Goal: Task Accomplishment & Management: Use online tool/utility

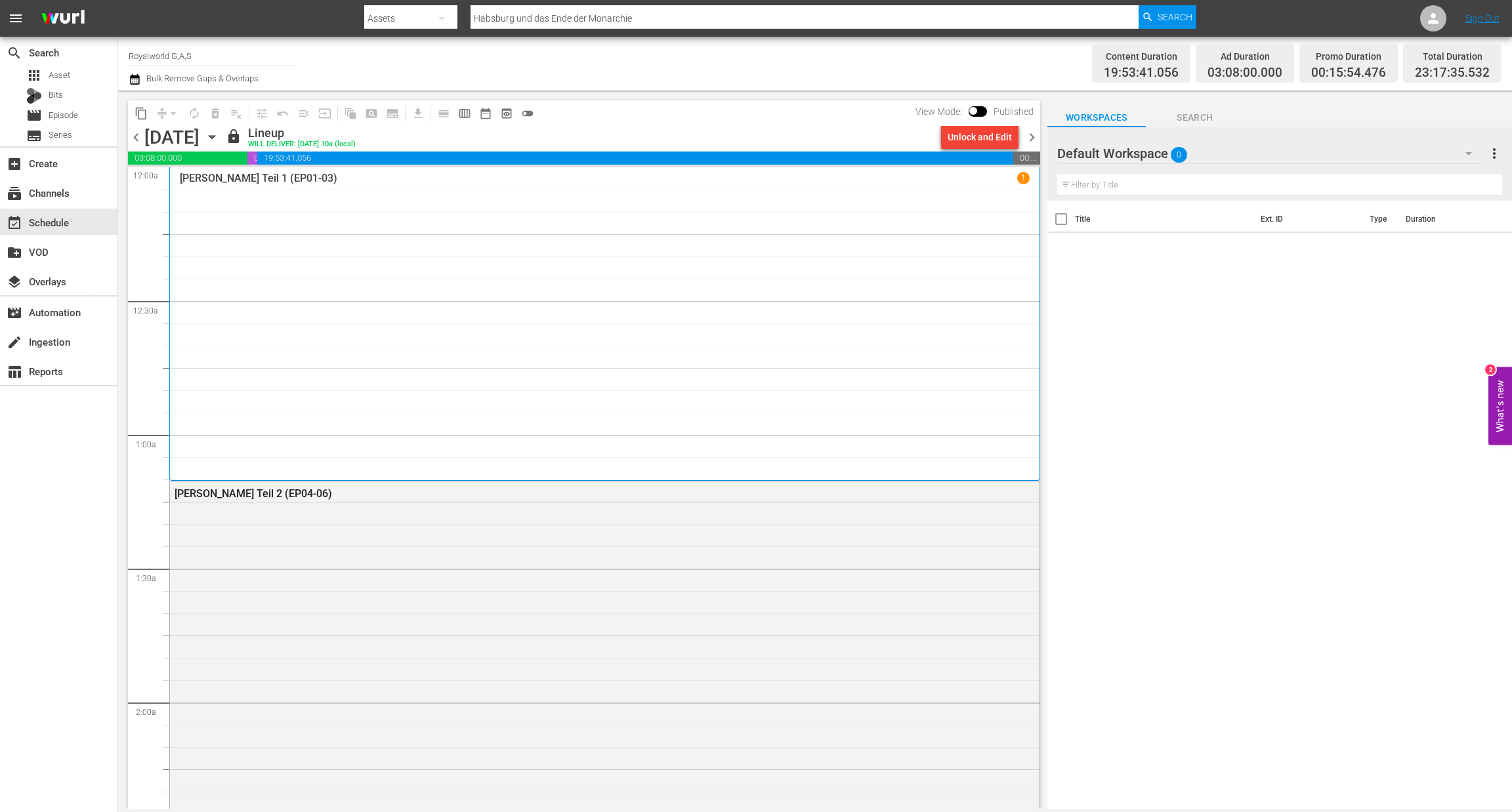
drag, startPoint x: 105, startPoint y: 8, endPoint x: 70, endPoint y: 20, distance: 37.0
click at [108, 8] on nav "menu Search By Assets Search ID, Title, Description, Keywords, or Category Habs…" at bounding box center [756, 18] width 1512 height 37
click at [66, 23] on img at bounding box center [63, 19] width 63 height 31
click at [65, 24] on img at bounding box center [63, 19] width 63 height 31
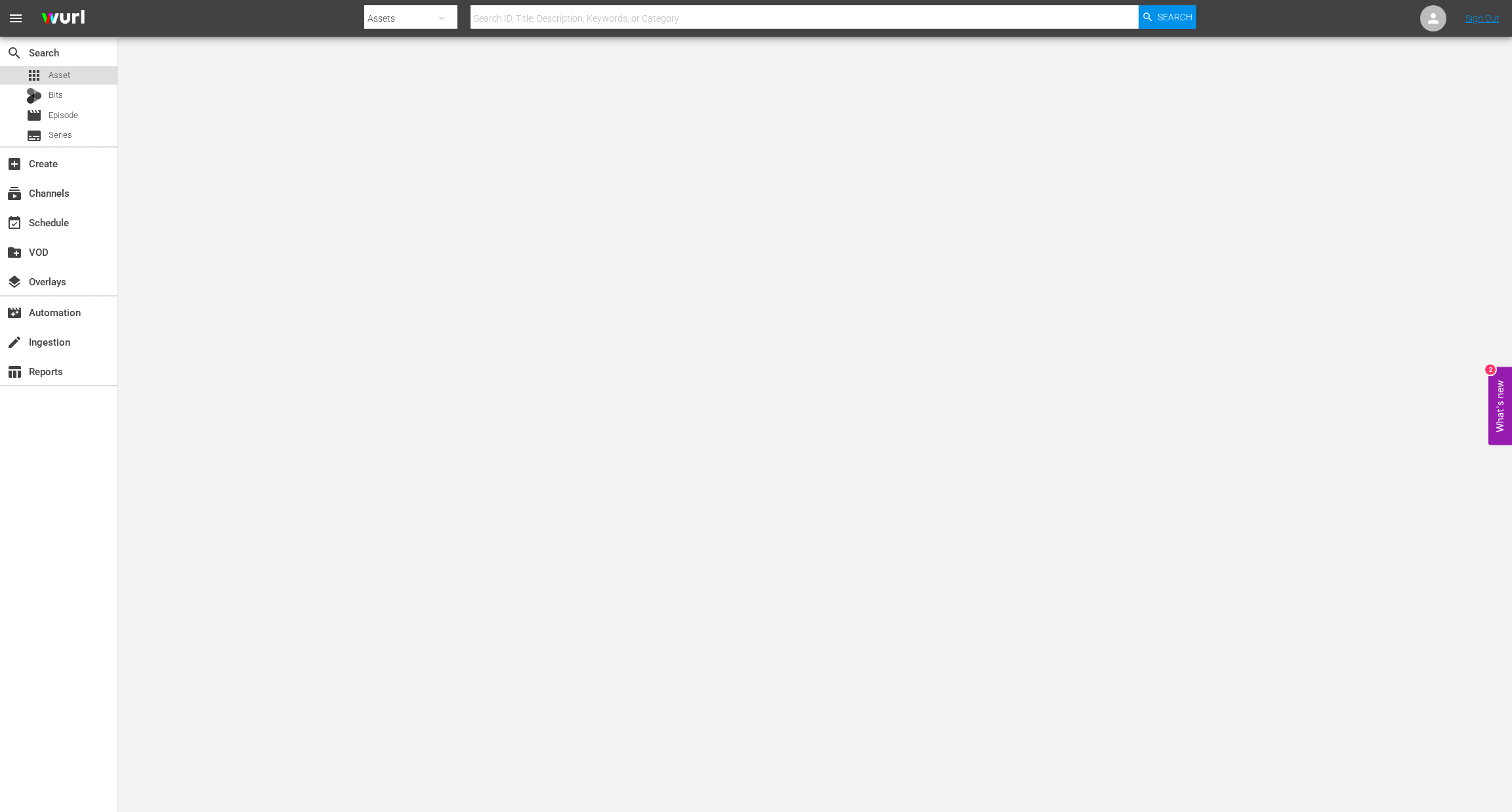
click at [61, 80] on span "Asset" at bounding box center [60, 75] width 22 height 14
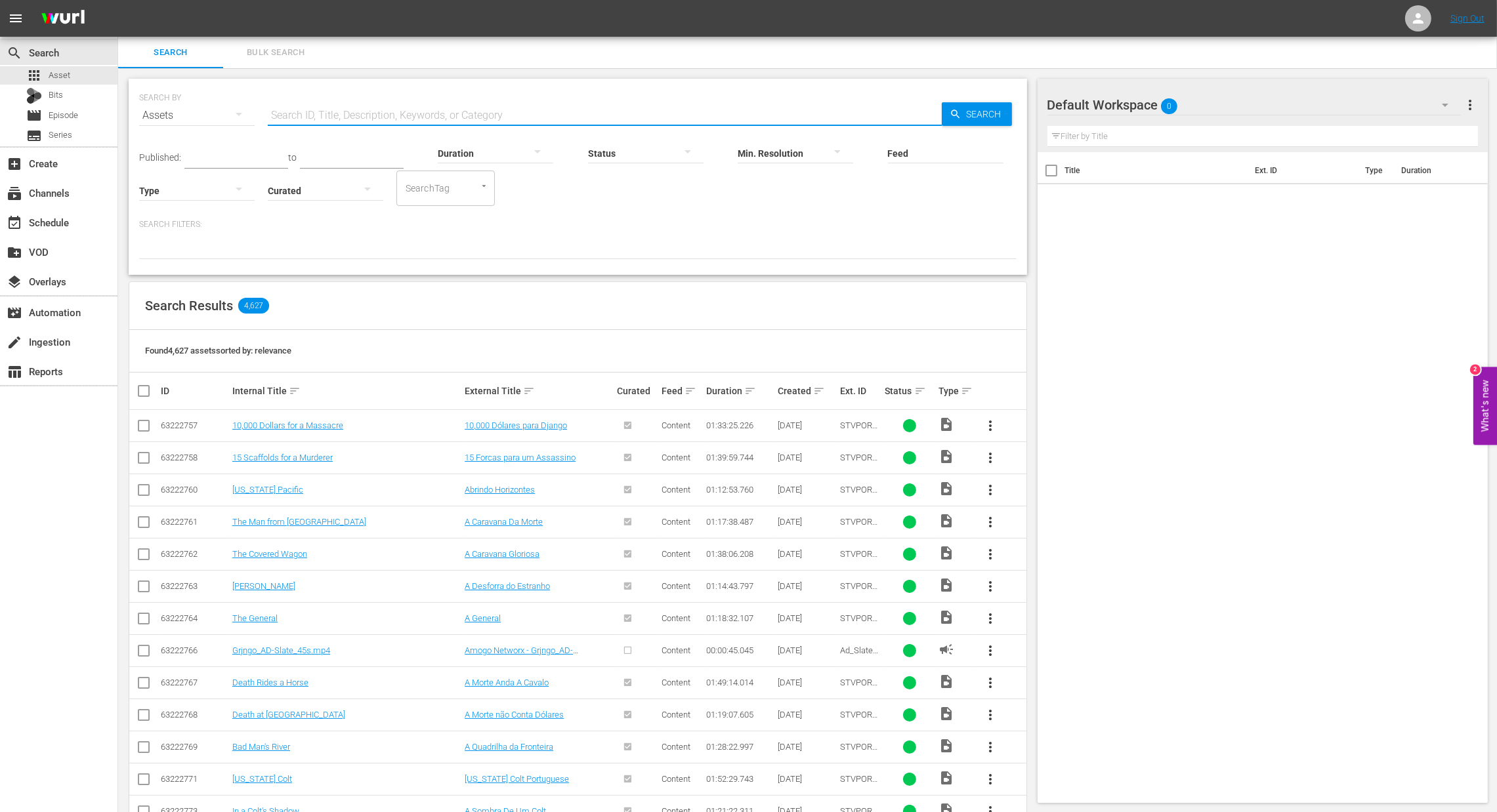
click at [446, 102] on input "text" at bounding box center [604, 115] width 674 height 32
type input "famger"
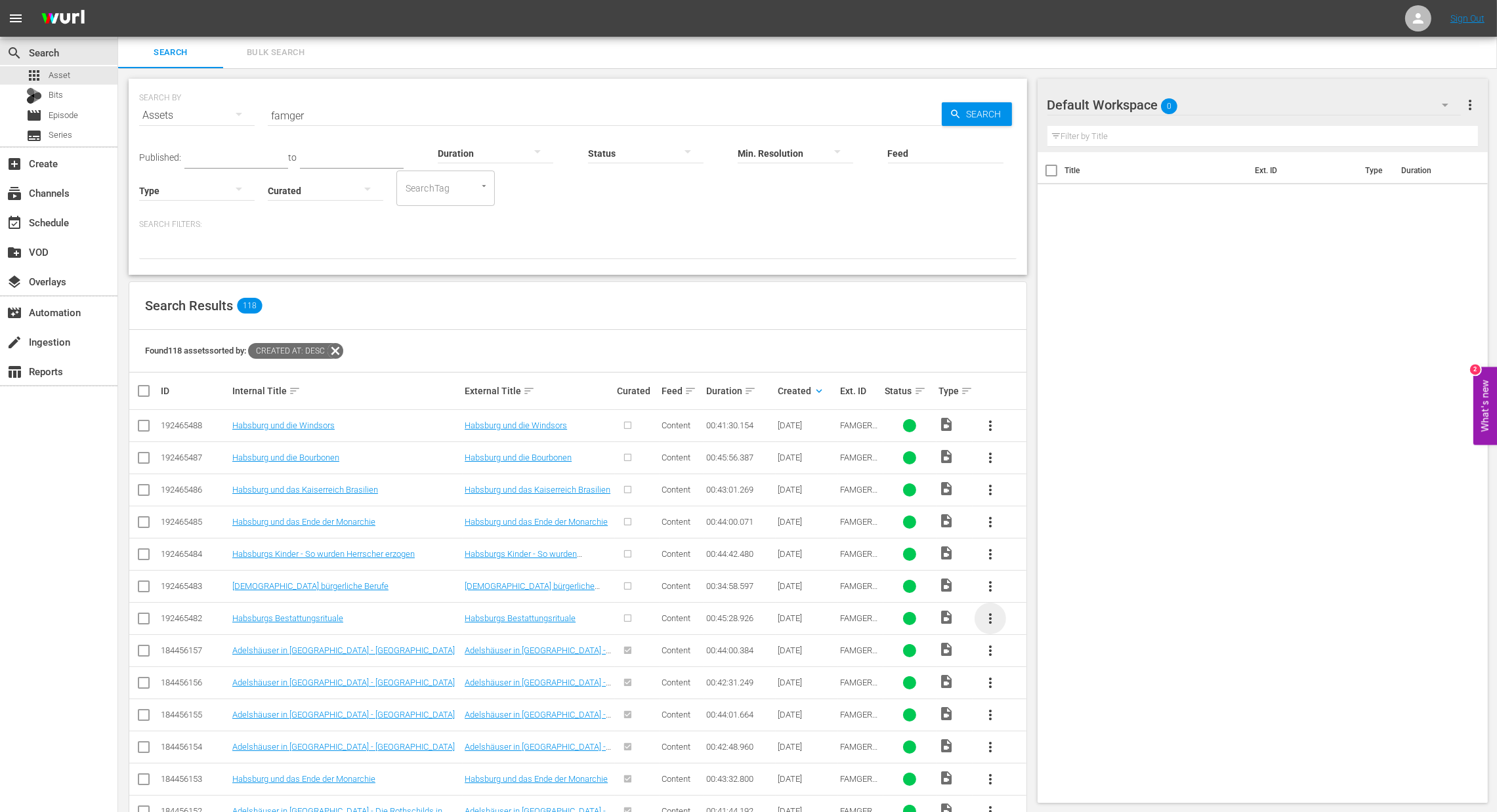
click at [990, 621] on span "more_vert" at bounding box center [990, 618] width 15 height 15
click at [1039, 728] on div "Episode" at bounding box center [1061, 719] width 90 height 32
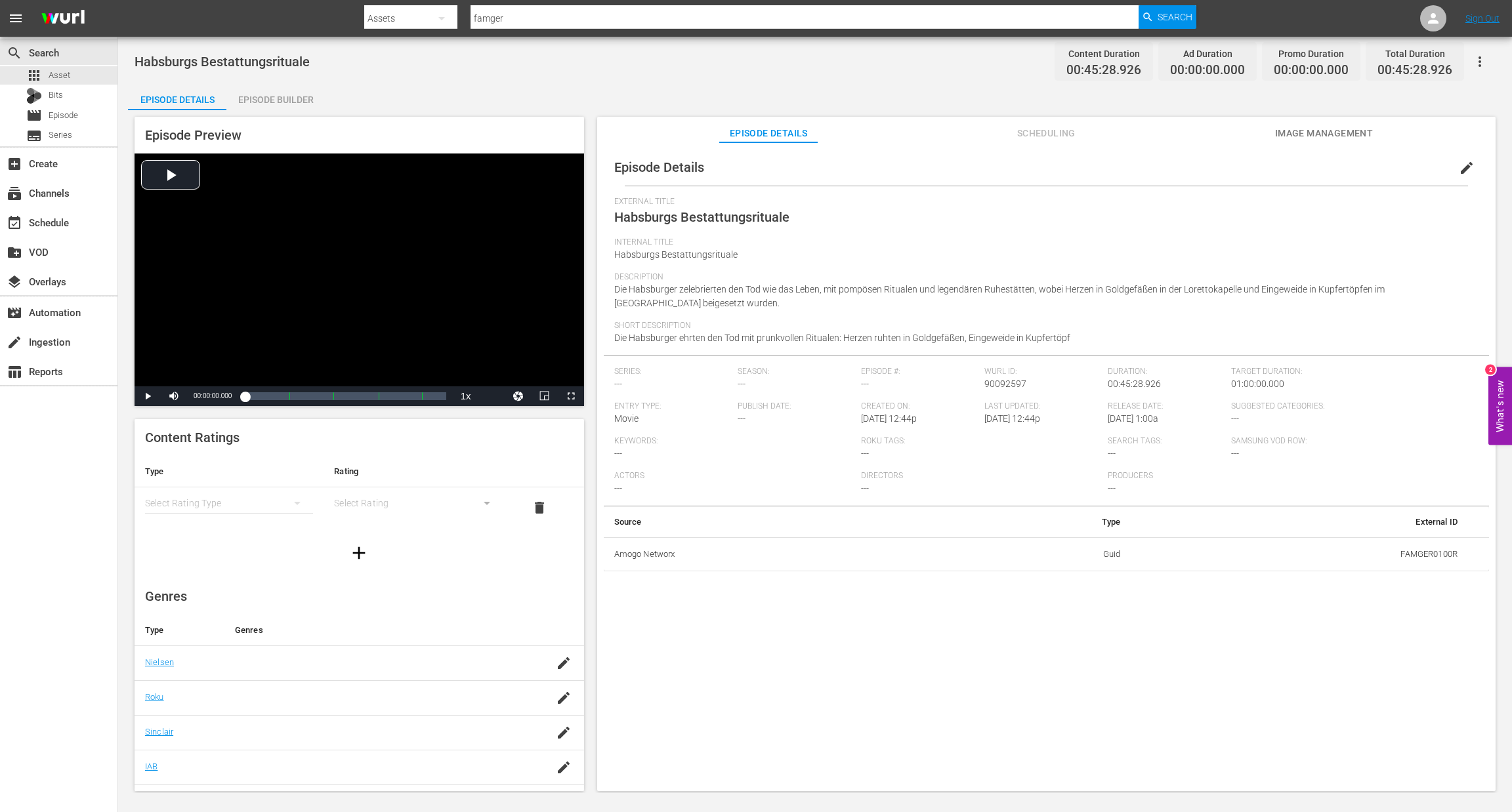
click at [301, 99] on div "Episode Builder" at bounding box center [275, 99] width 99 height 32
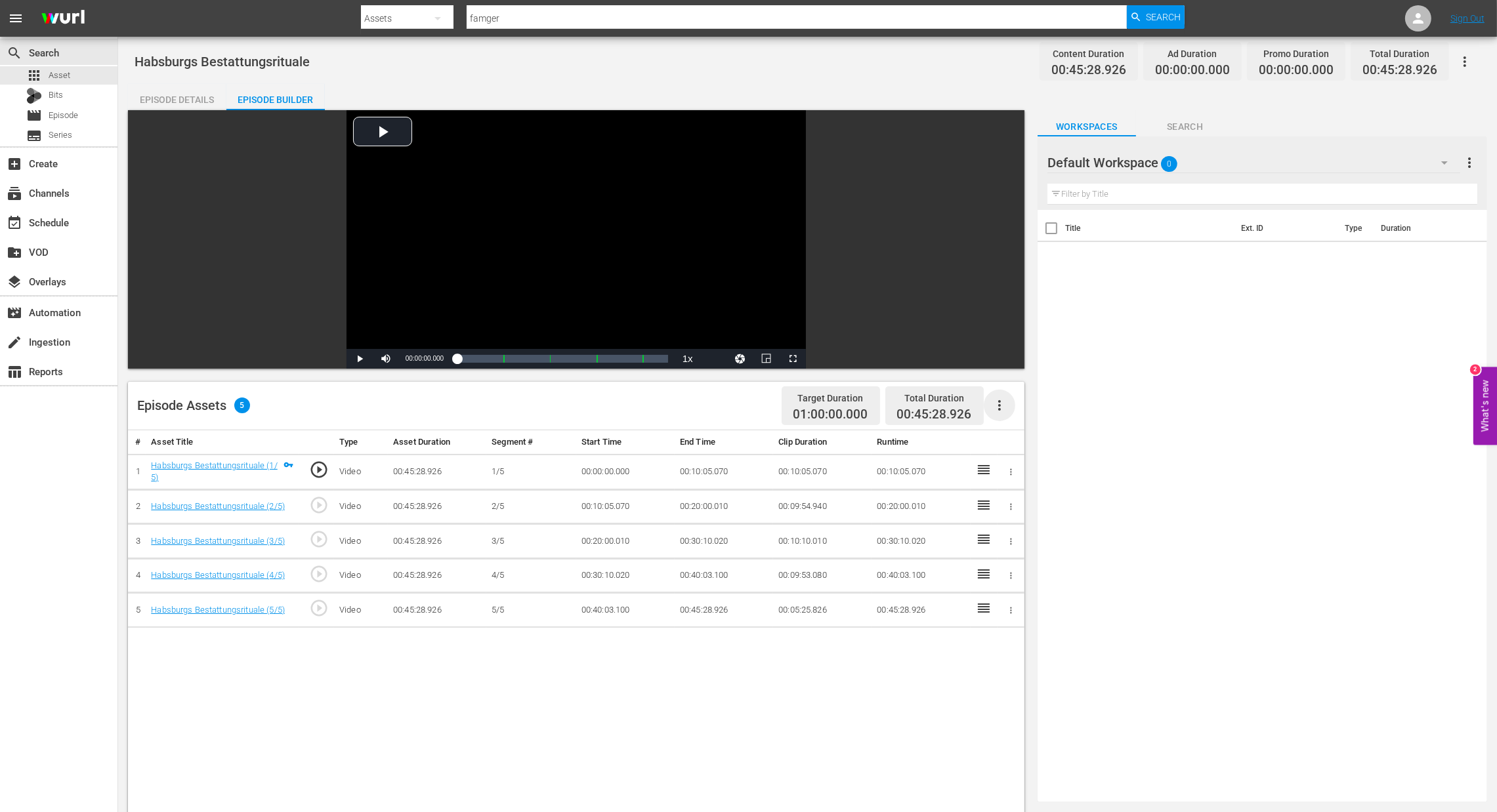
click at [1000, 405] on icon "button" at bounding box center [1000, 406] width 3 height 11
click at [1013, 419] on div "Fill with Ads" at bounding box center [1038, 411] width 90 height 32
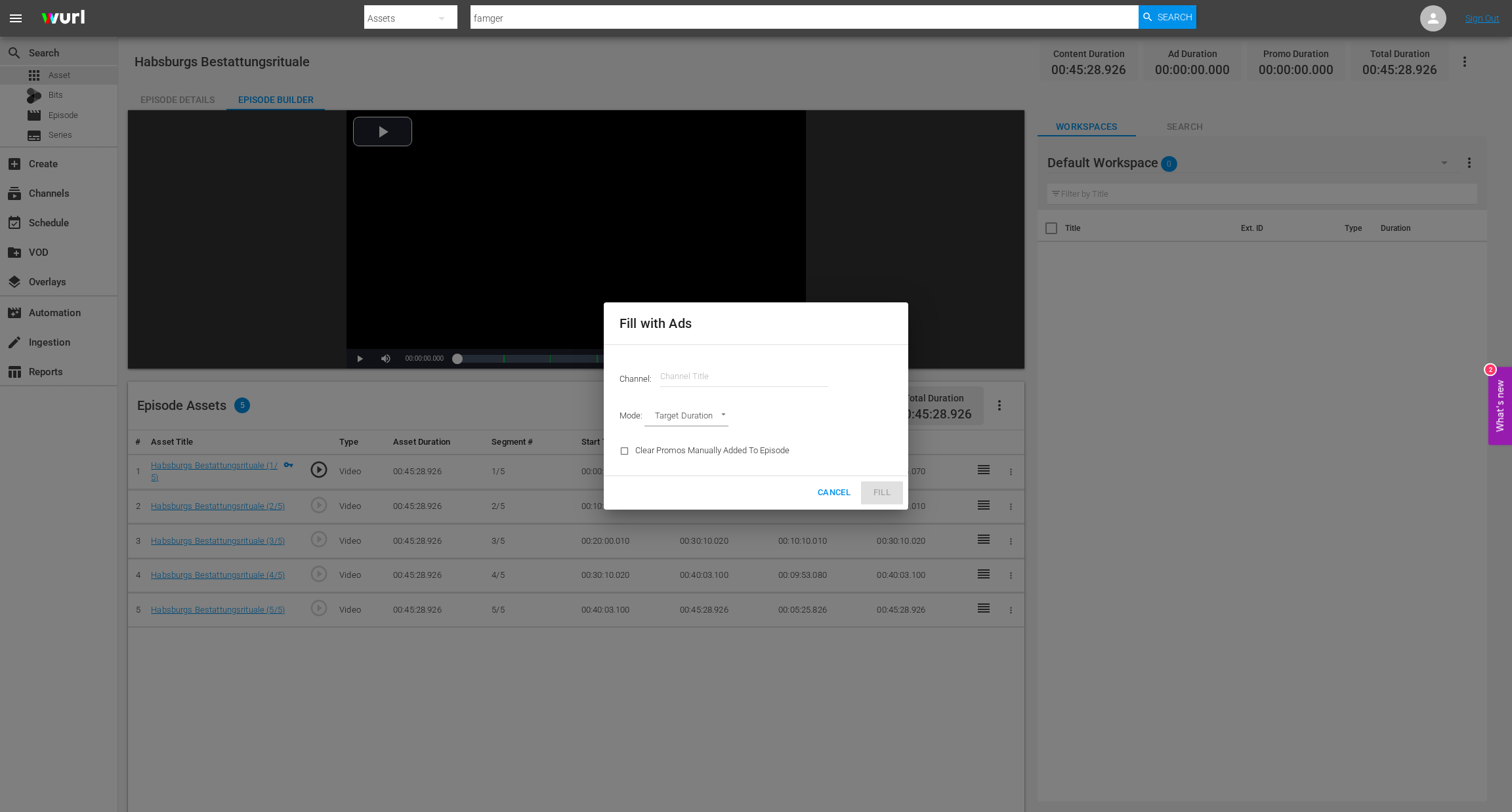
click at [777, 372] on input "text" at bounding box center [744, 376] width 168 height 32
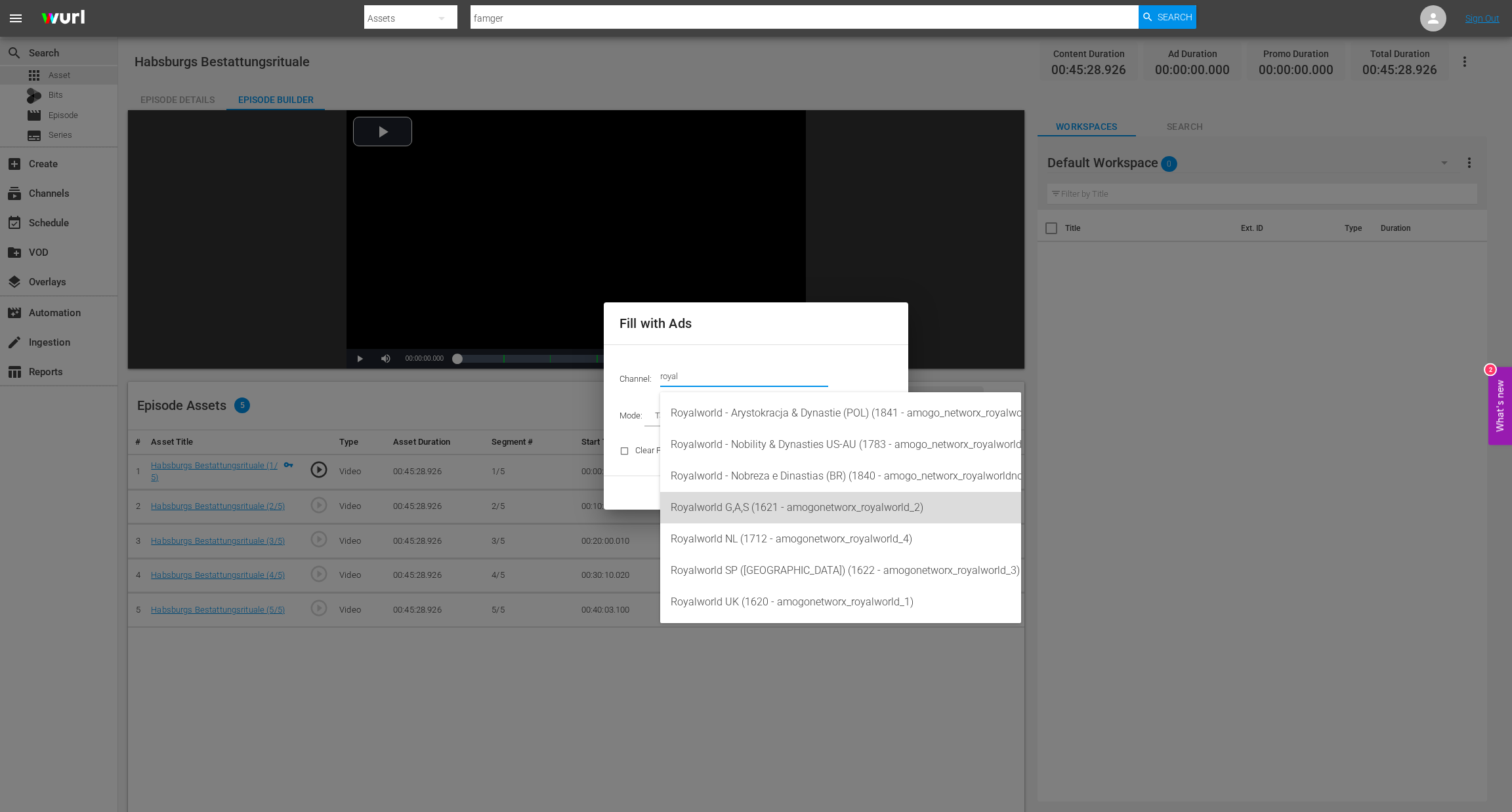
click at [787, 505] on div "Royalworld G,A,S (1621 - amogonetworx_royalworld_2)" at bounding box center [841, 507] width 340 height 32
type input "Royalworld G,A,S (1621)"
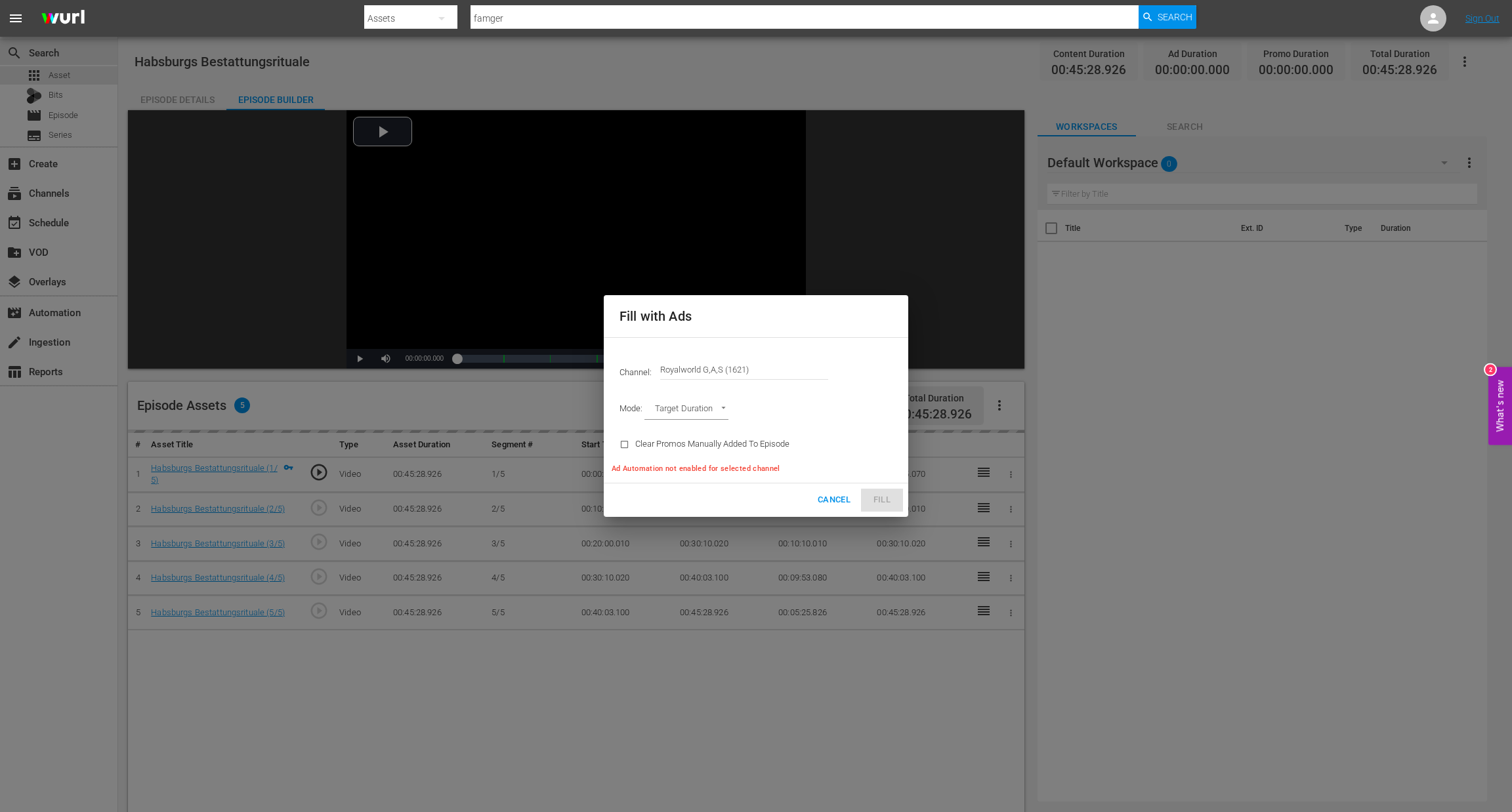
type input "AD_BREAK_DURATION"
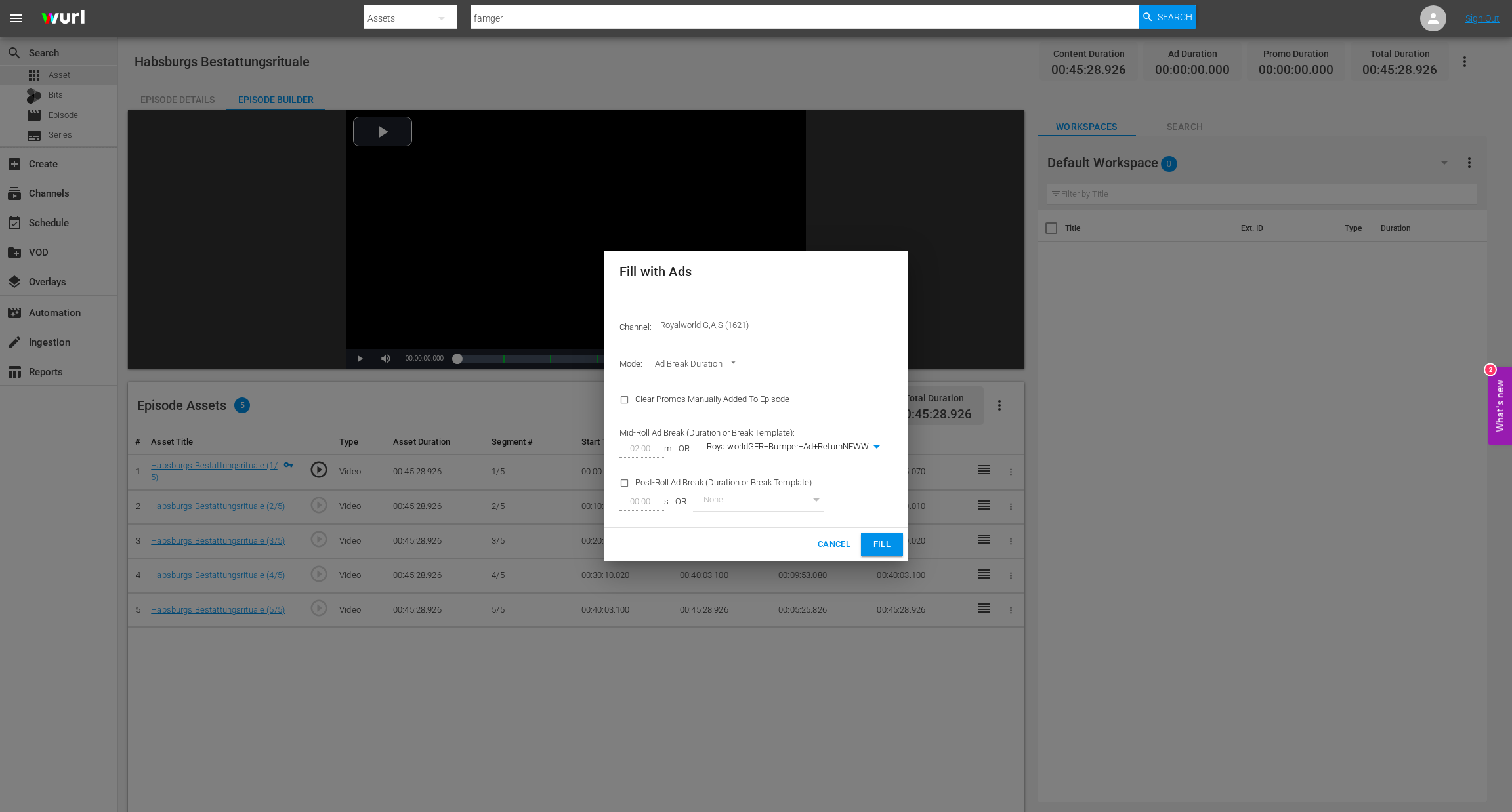
click at [874, 442] on body "menu Search By Assets Search ID, Title, Description, Keywords, or Category famg…" at bounding box center [756, 406] width 1512 height 812
click at [857, 449] on li "RoyalworldGER+Bumper+Ad+ReturnNEWW" at bounding box center [798, 448] width 203 height 22
click at [881, 543] on span "Fill" at bounding box center [882, 544] width 21 height 15
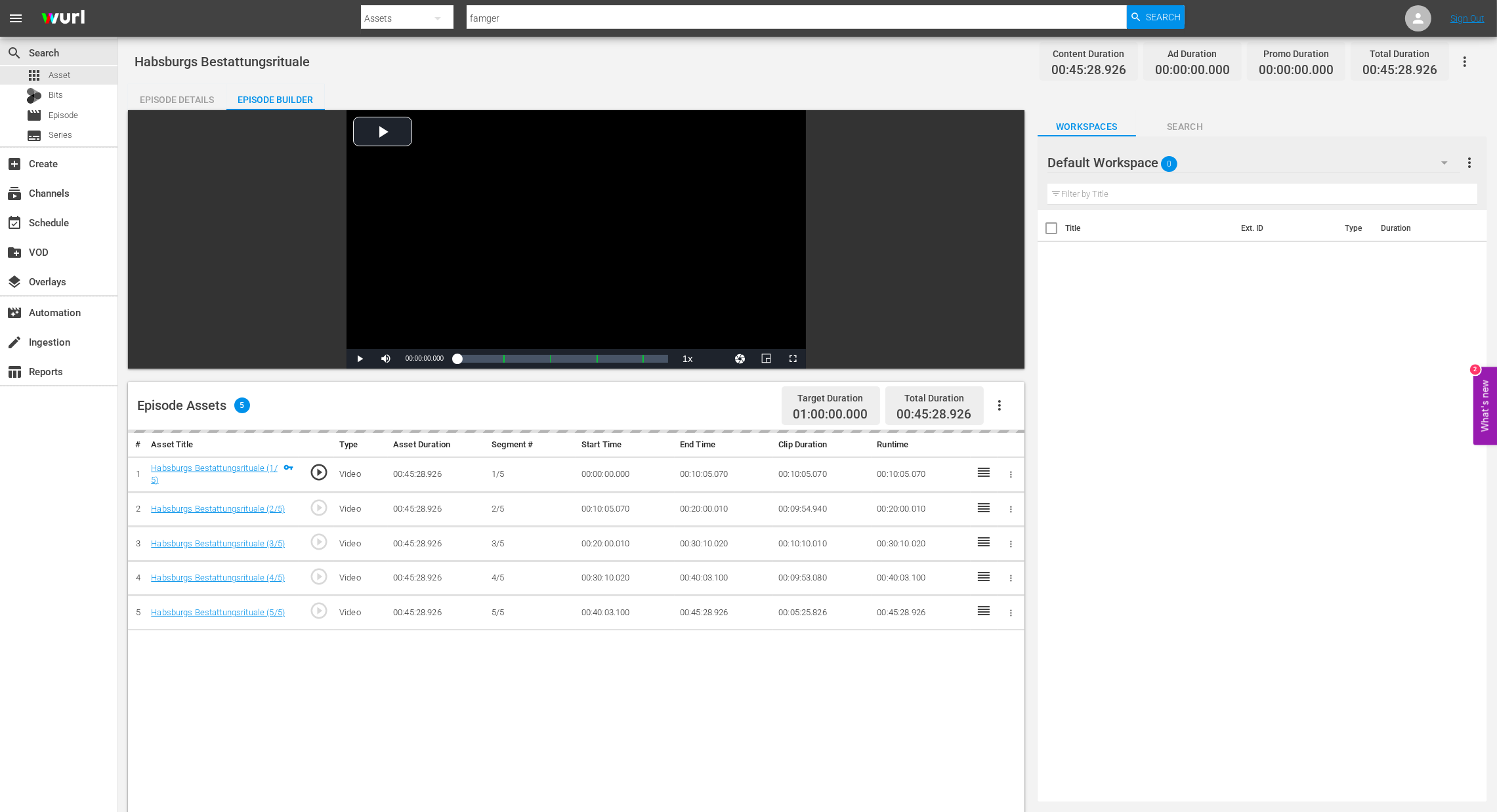
scroll to position [1, 0]
